Goal: Task Accomplishment & Management: Use online tool/utility

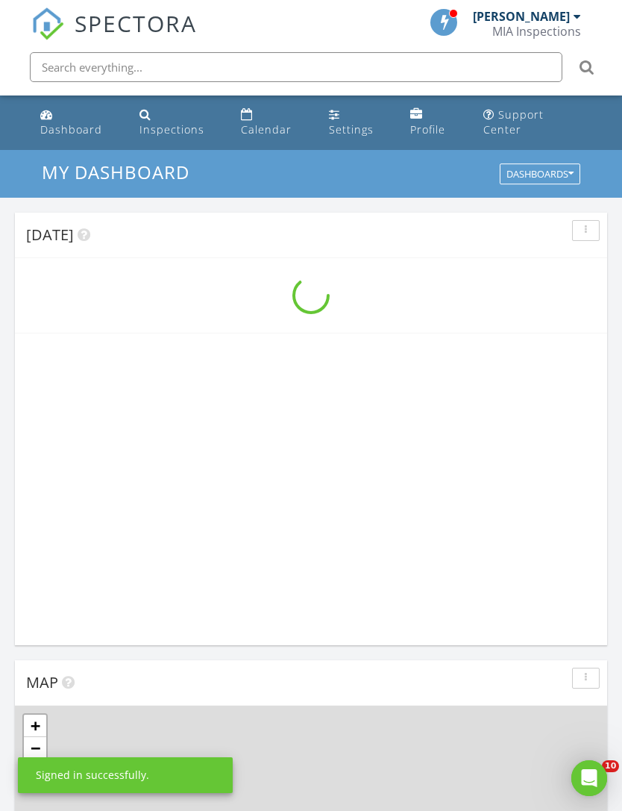
scroll to position [2552, 623]
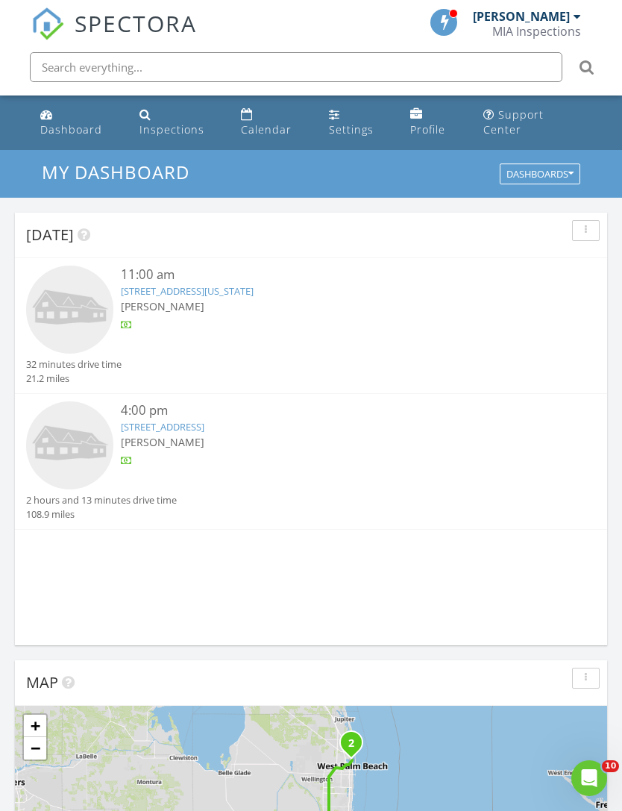
click at [80, 308] on img at bounding box center [69, 309] width 87 height 87
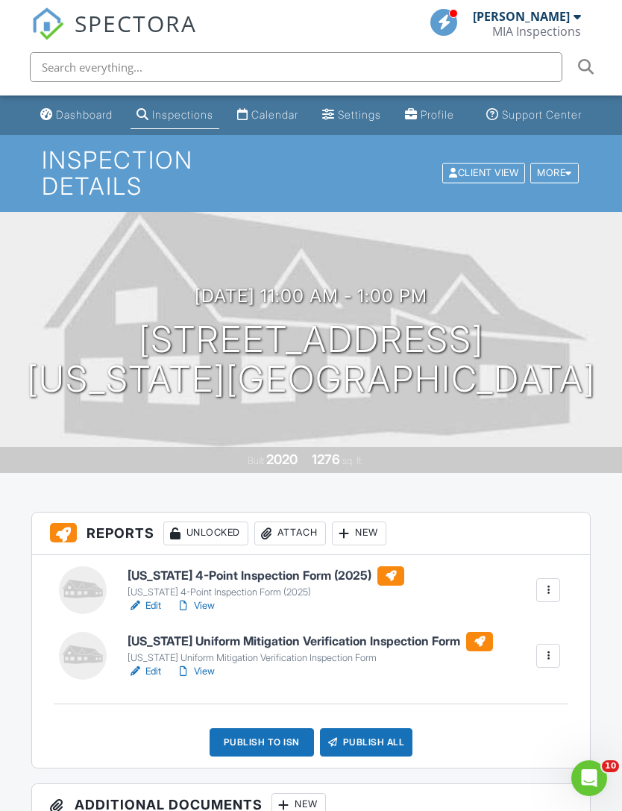
click at [352, 526] on div at bounding box center [344, 533] width 15 height 15
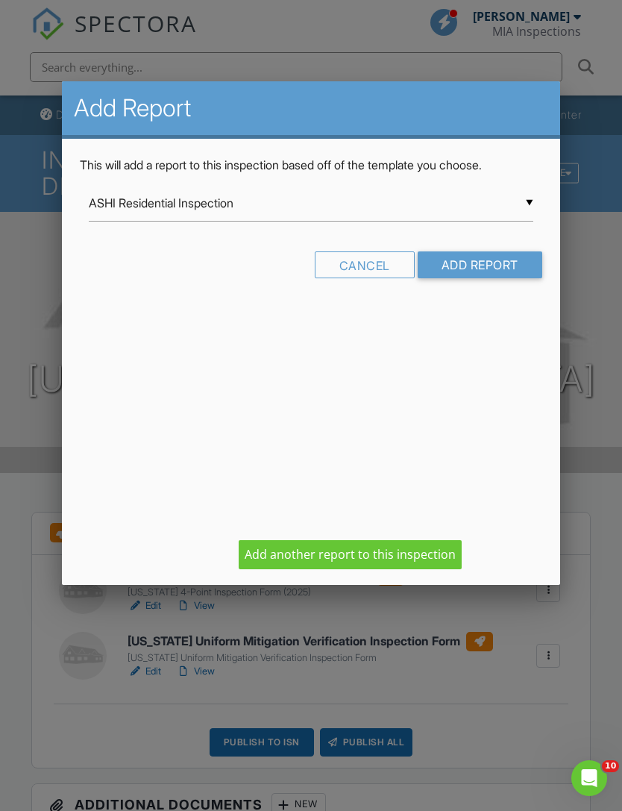
click at [125, 209] on input "ASHI Residential Inspection" at bounding box center [311, 203] width 444 height 37
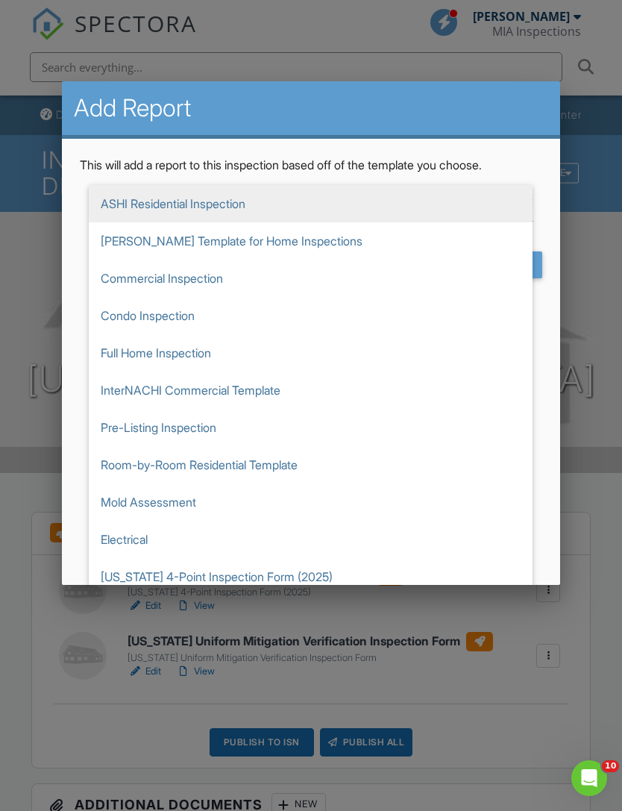
click at [122, 352] on span "Full Home Inspection" at bounding box center [311, 352] width 444 height 37
type input "Full Home Inspection"
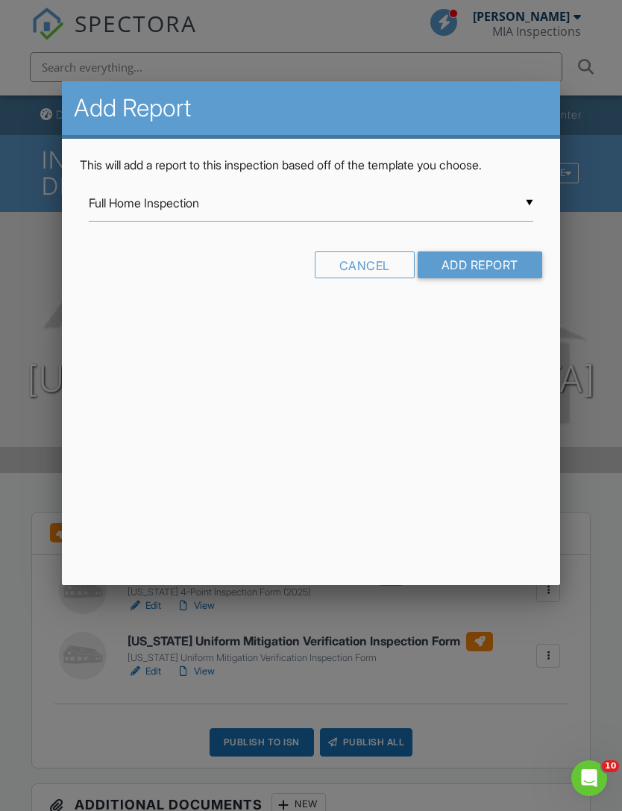
click at [493, 262] on input "Add Report" at bounding box center [480, 264] width 125 height 27
